Goal: Task Accomplishment & Management: Use online tool/utility

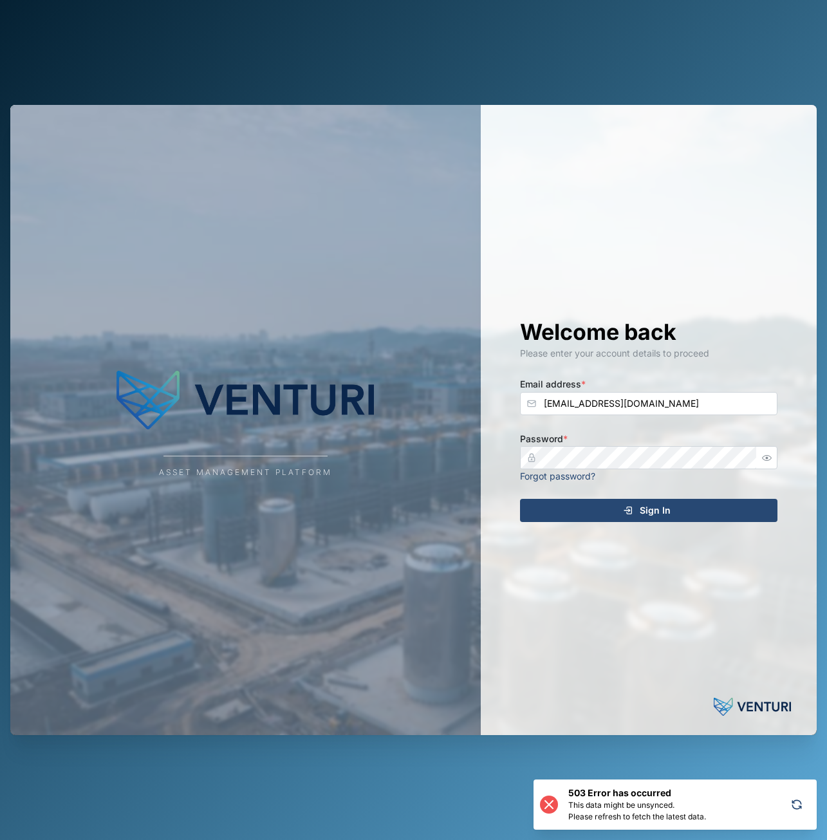
click at [657, 513] on span "Sign In" at bounding box center [655, 511] width 31 height 22
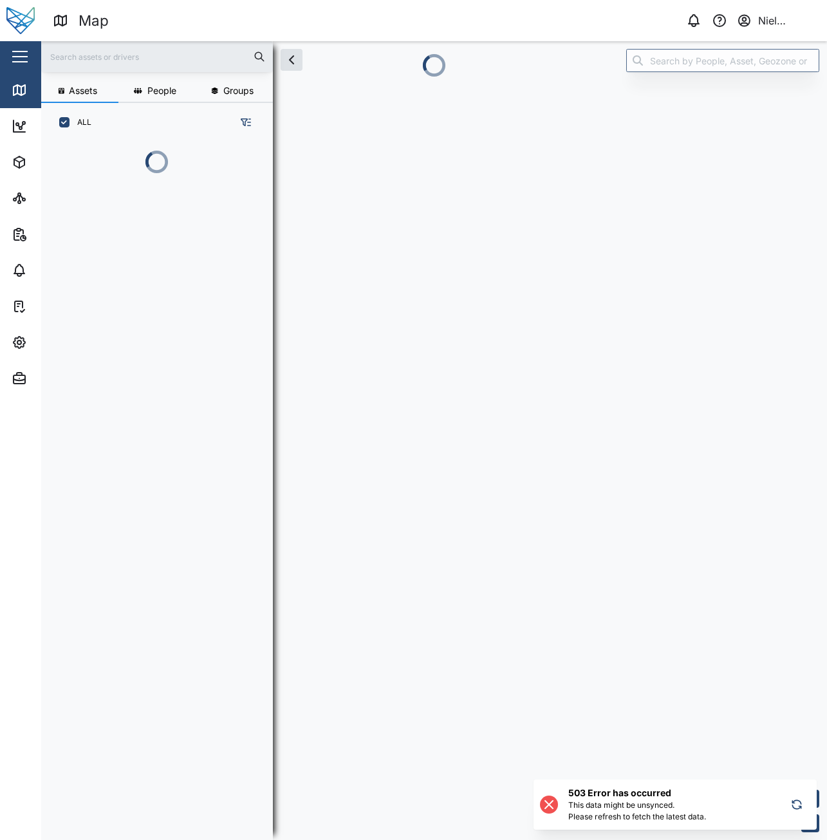
scroll to position [627, 202]
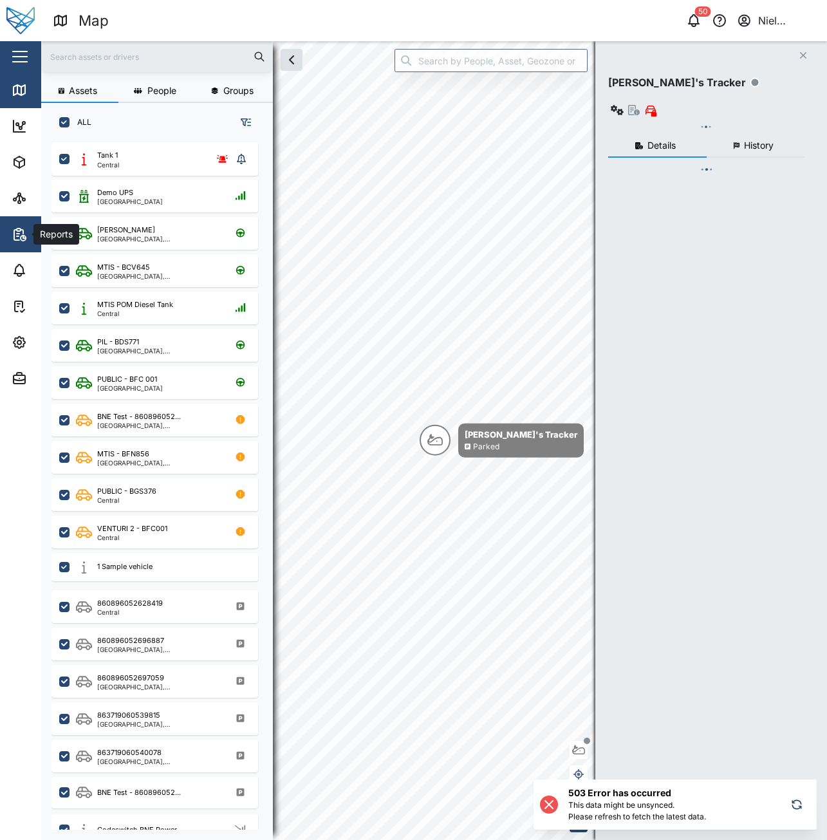
click at [21, 238] on icon "button" at bounding box center [23, 238] width 5 height 5
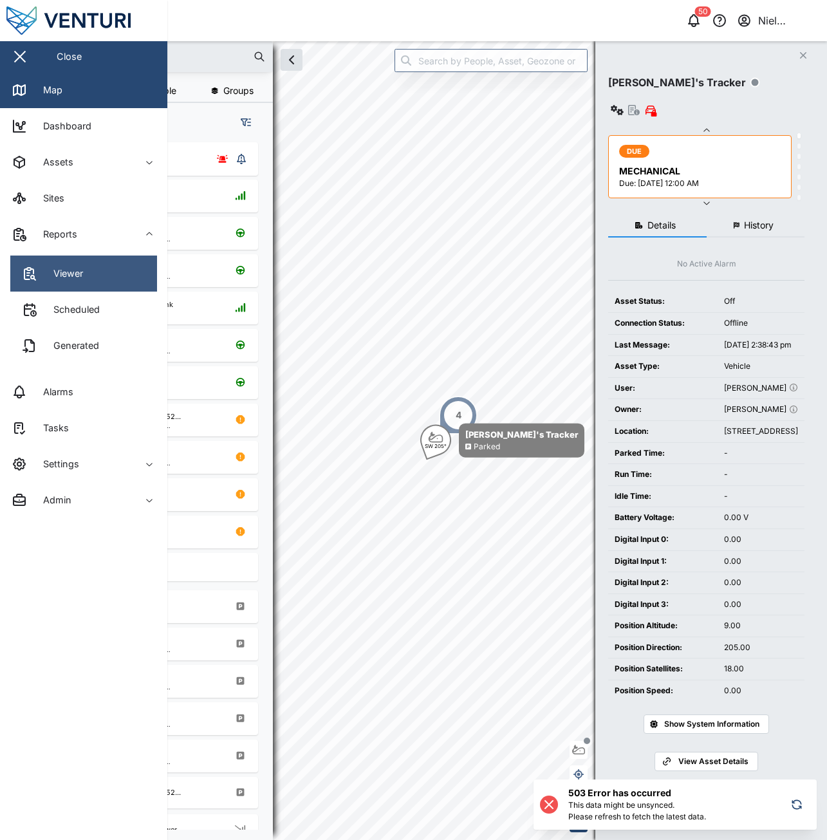
click at [30, 275] on icon at bounding box center [29, 273] width 15 height 15
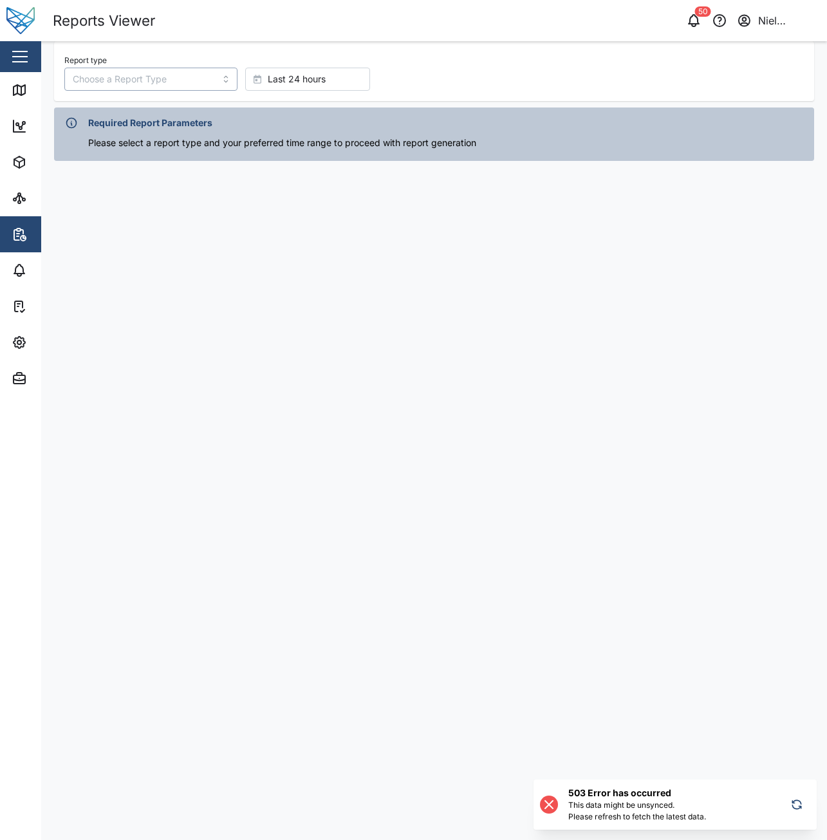
click at [164, 73] on input "Report type" at bounding box center [150, 79] width 173 height 23
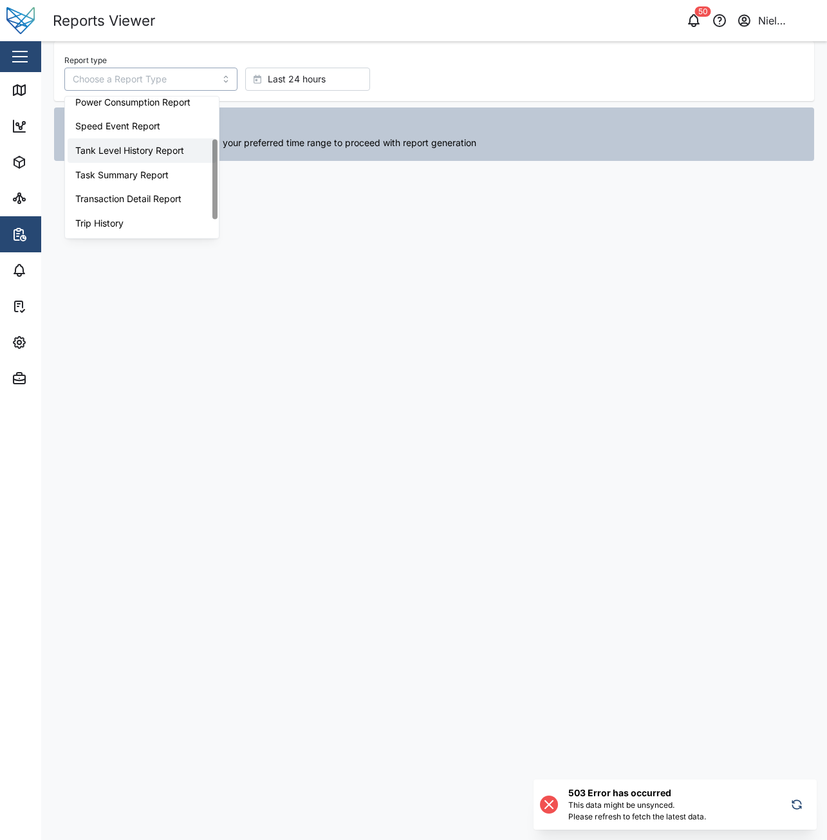
scroll to position [42, 0]
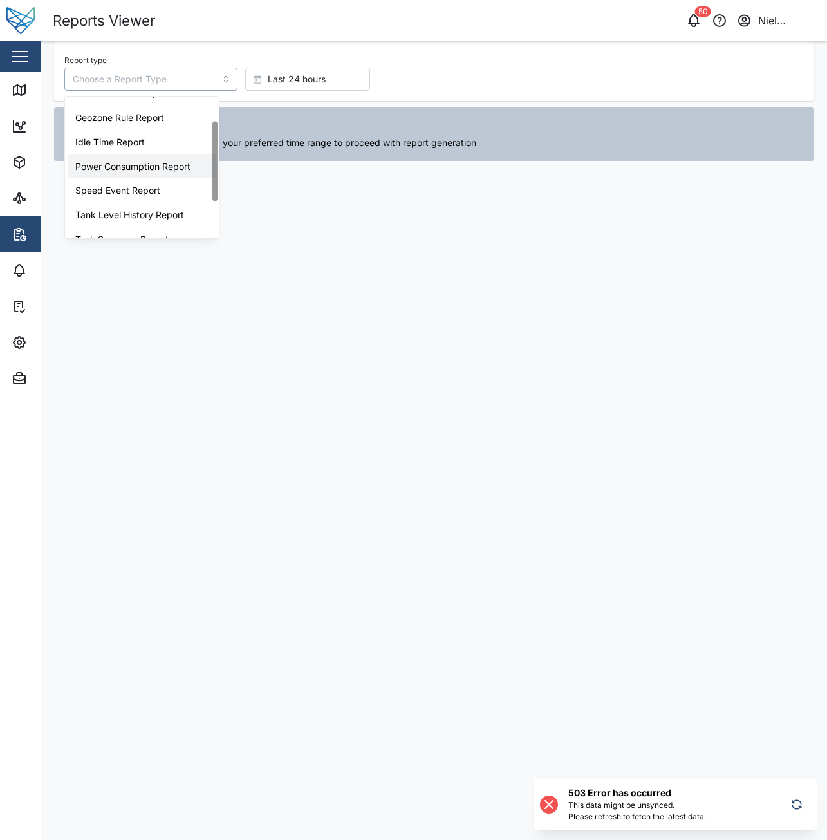
type input "Power Consumption Report"
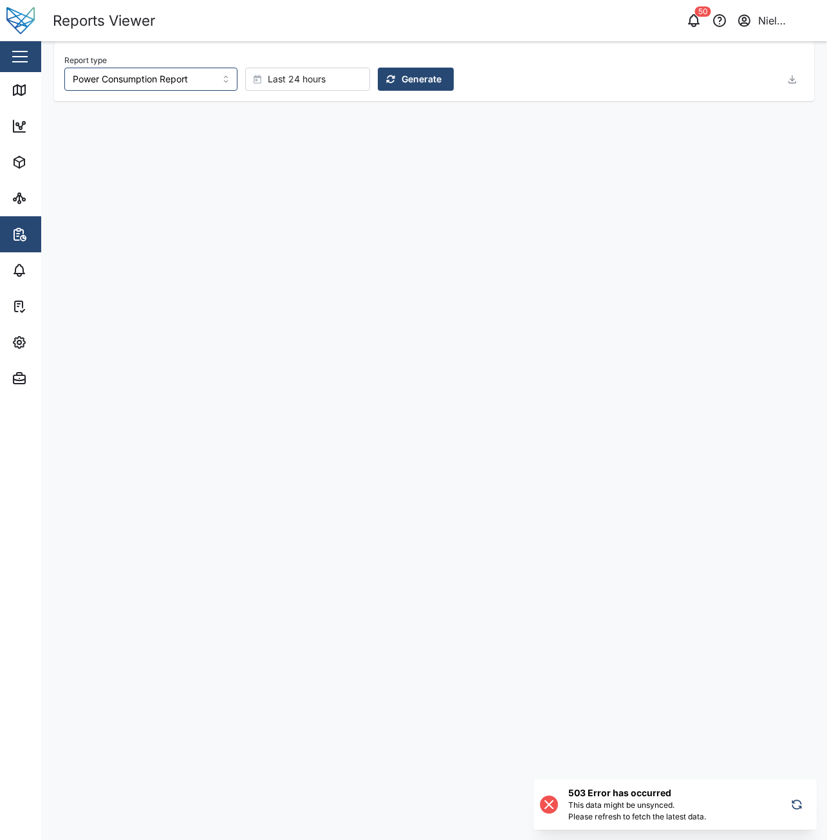
click at [418, 82] on span "Generate" at bounding box center [422, 79] width 40 height 22
